Goal: Navigation & Orientation: Find specific page/section

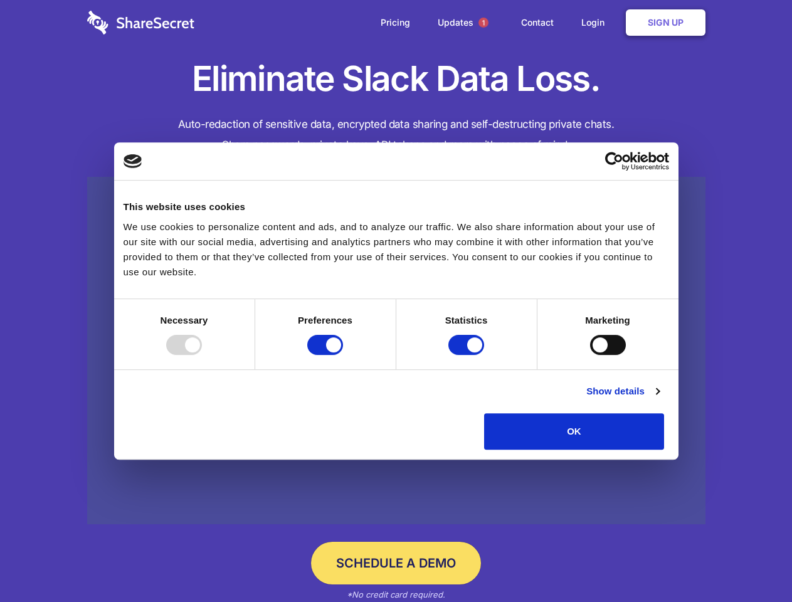
click at [202, 355] on div at bounding box center [184, 345] width 36 height 20
click at [343, 355] on input "Preferences" at bounding box center [325, 345] width 36 height 20
checkbox input "false"
click at [468, 355] on input "Statistics" at bounding box center [466, 345] width 36 height 20
checkbox input "false"
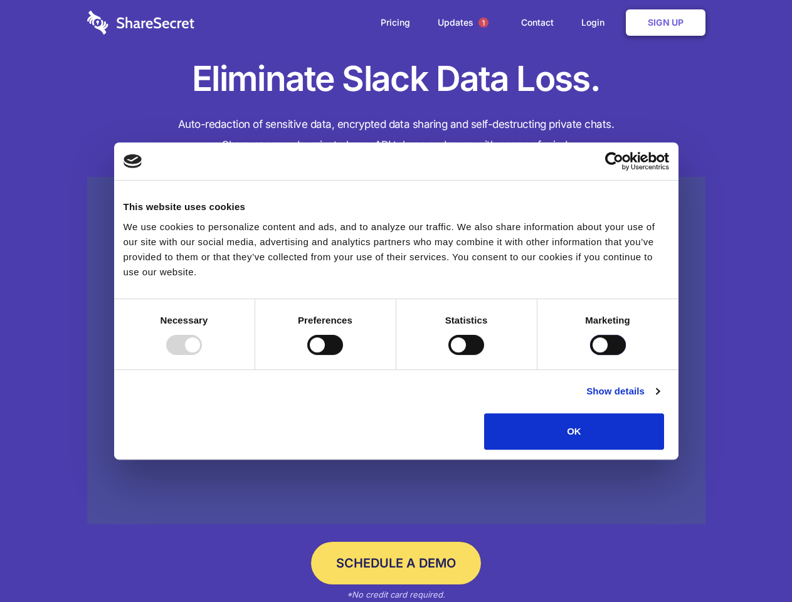
click at [590, 355] on input "Marketing" at bounding box center [608, 345] width 36 height 20
checkbox input "true"
click at [659, 399] on link "Show details" at bounding box center [622, 391] width 73 height 15
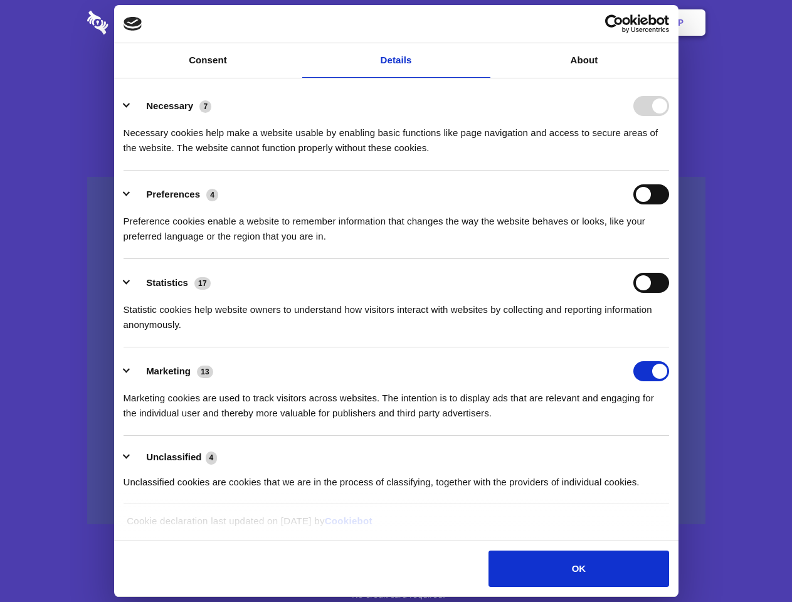
click at [669, 259] on li "Preferences 4 Preference cookies enable a website to remember information that …" at bounding box center [397, 215] width 546 height 88
click at [483, 23] on span "1" at bounding box center [484, 23] width 10 height 10
